Goal: Task Accomplishment & Management: Manage account settings

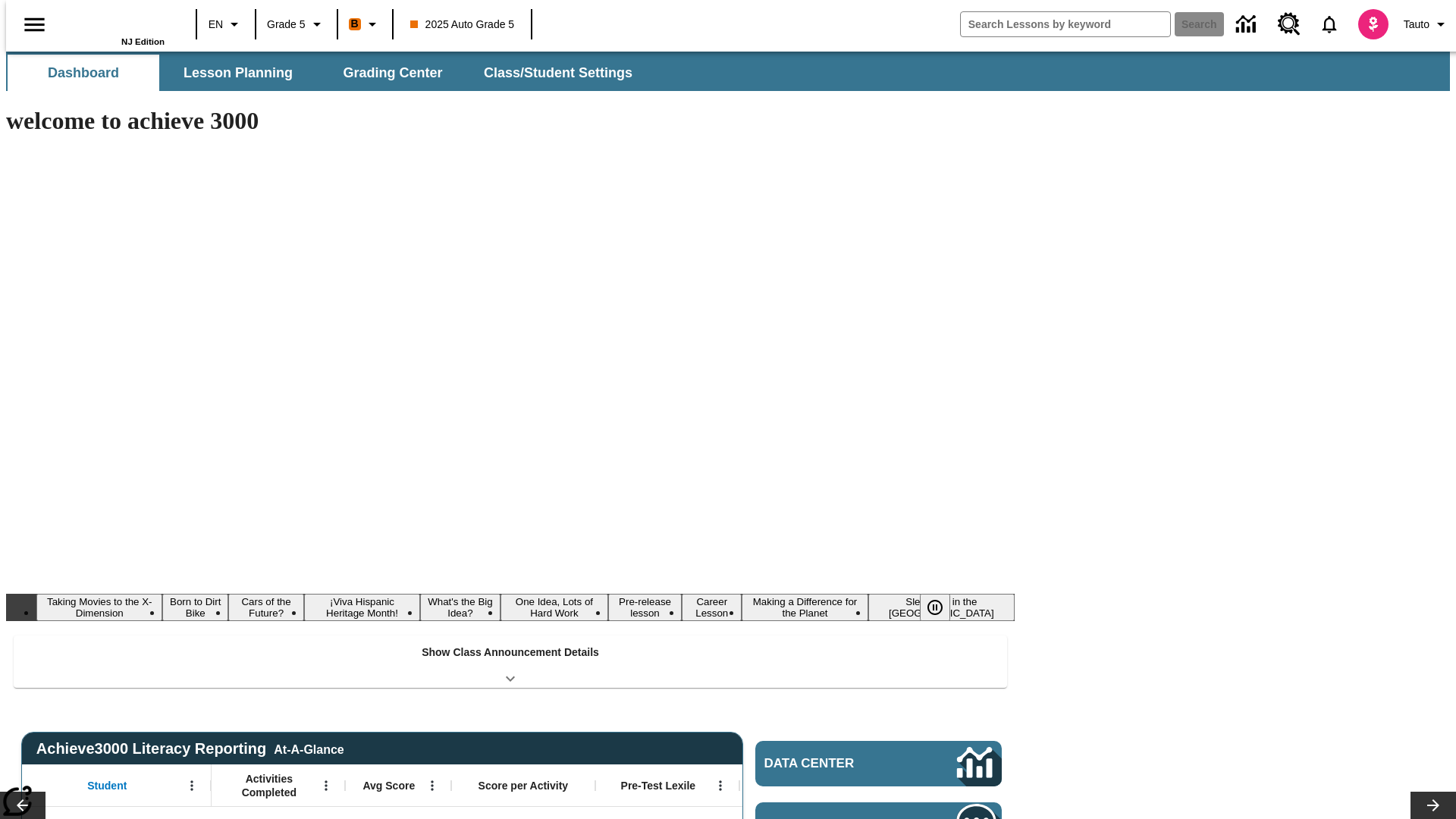
type input "-1"
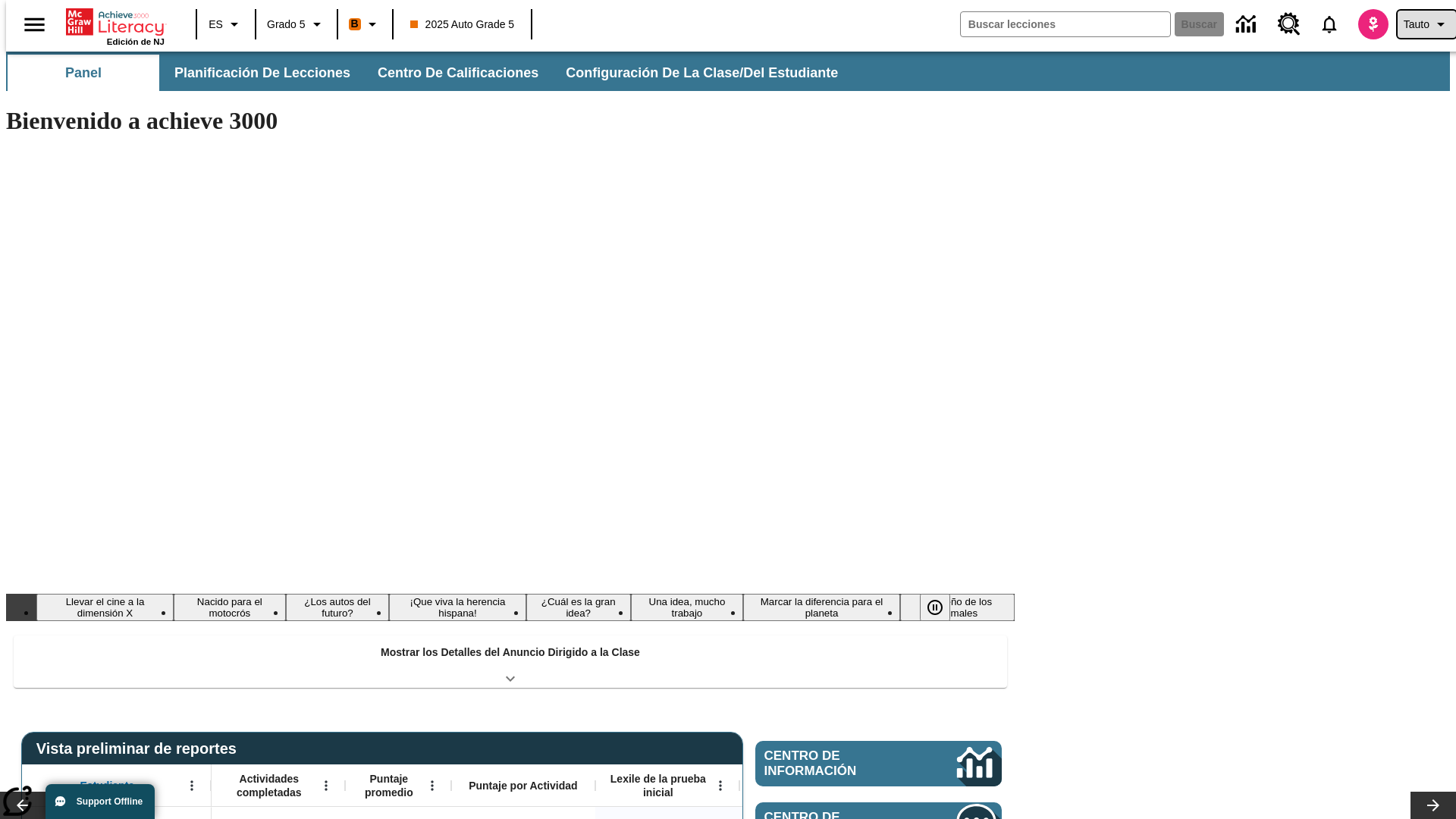
click at [1419, 24] on span "Tauto" at bounding box center [1416, 24] width 26 height 16
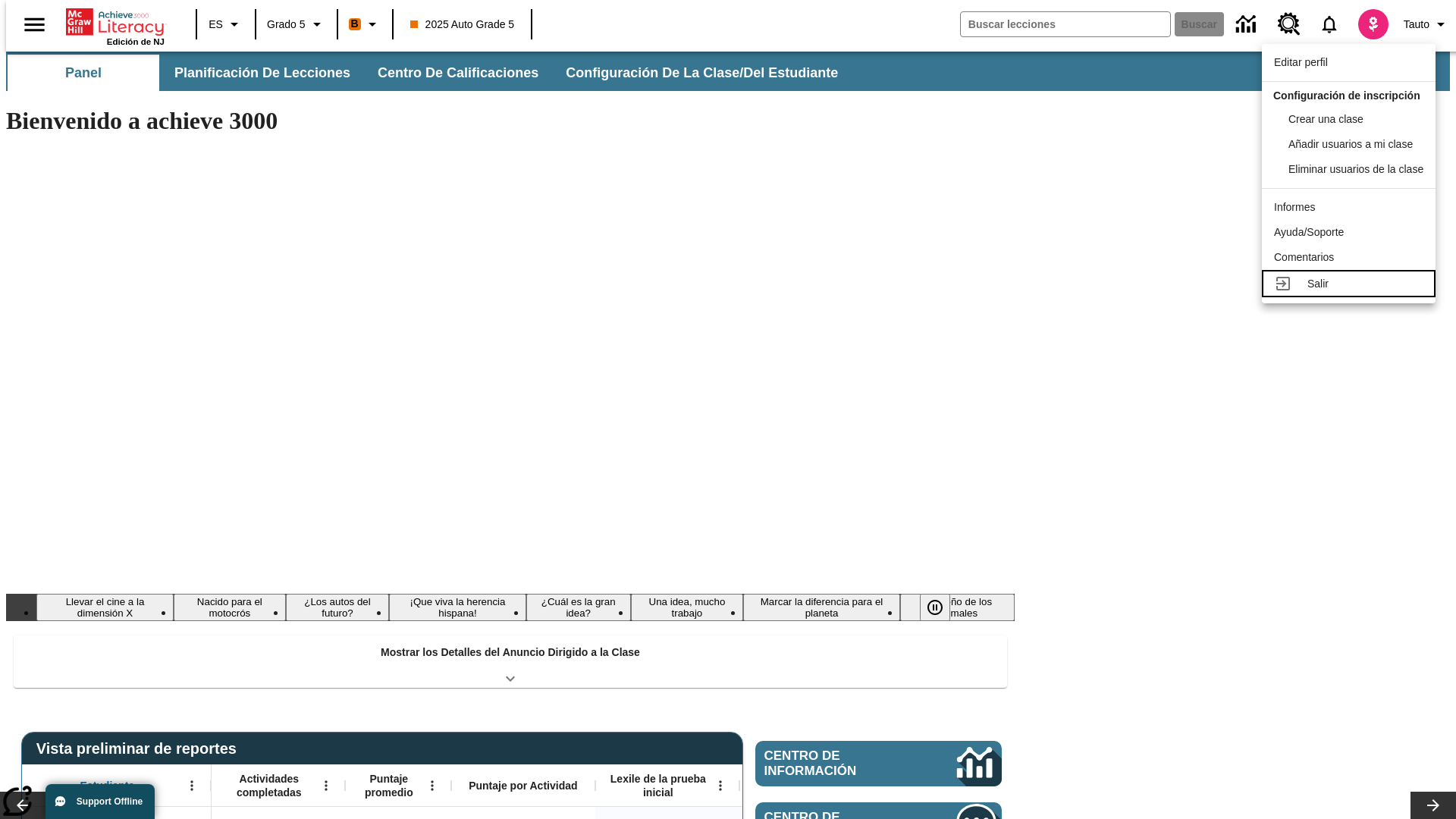
click at [1353, 292] on div "Salir" at bounding box center [1365, 284] width 116 height 16
